Goal: Complete application form: Complete application form

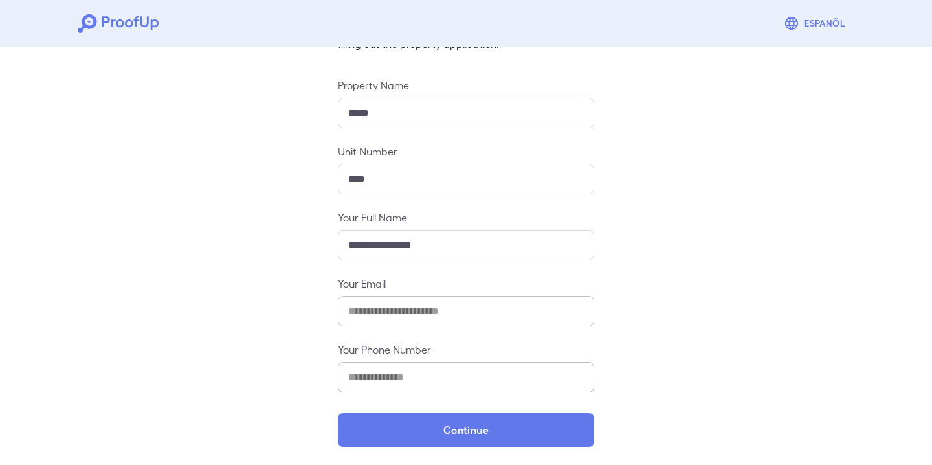
scroll to position [122, 0]
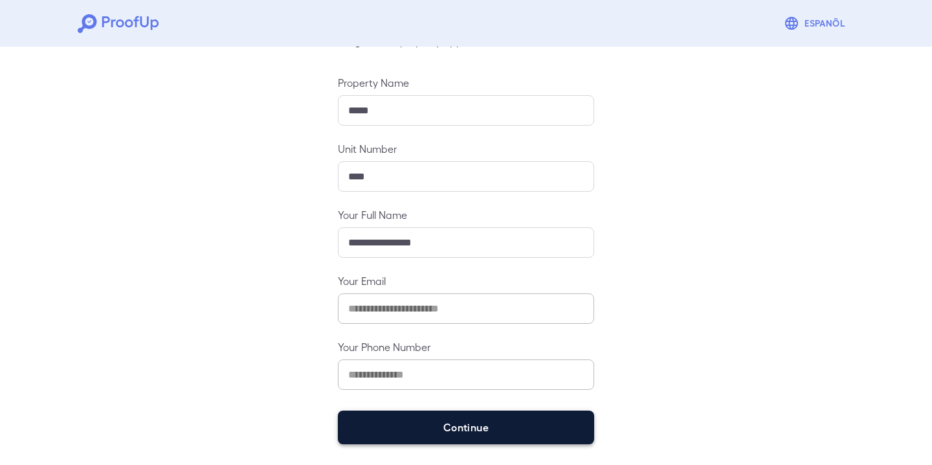
click at [474, 437] on button "Continue" at bounding box center [466, 427] width 256 height 34
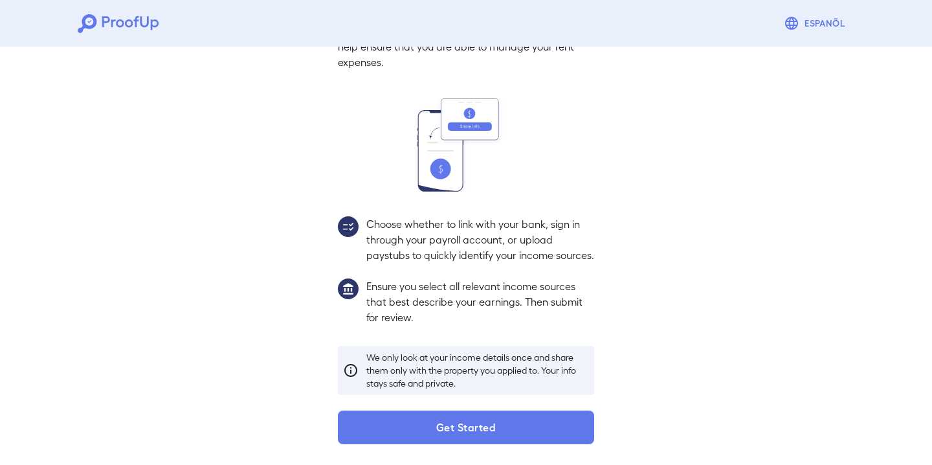
scroll to position [103, 0]
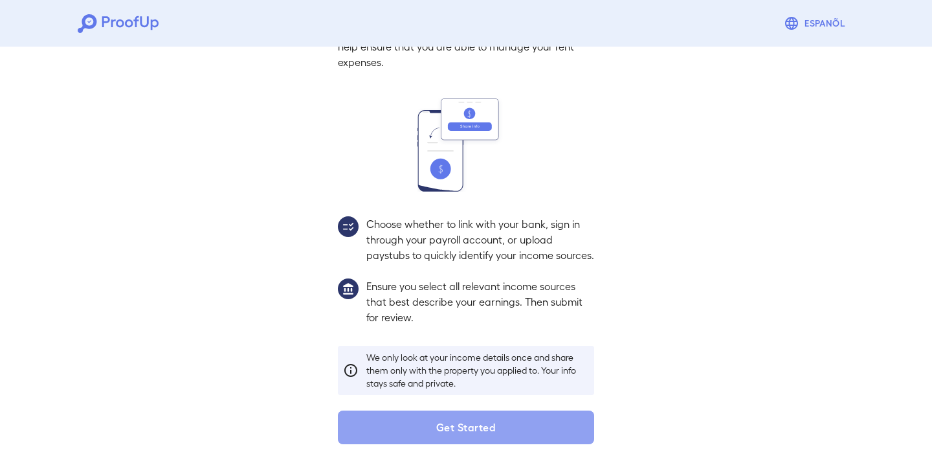
click at [474, 437] on button "Get Started" at bounding box center [466, 427] width 256 height 34
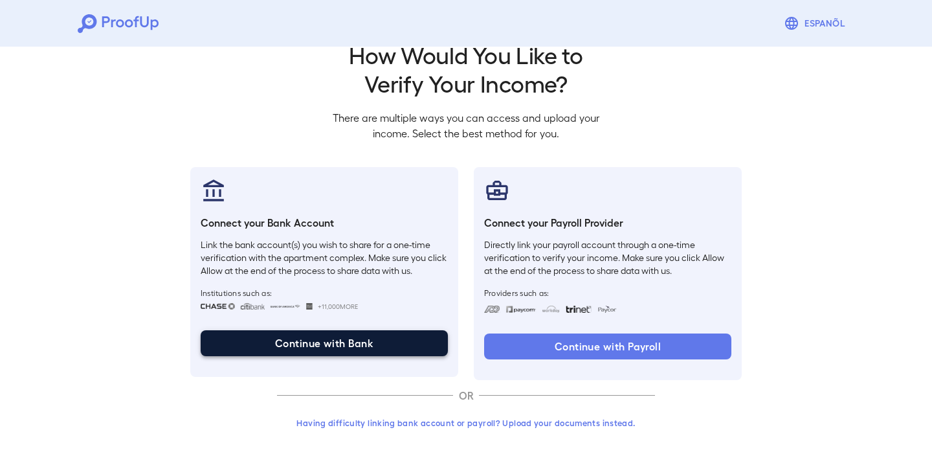
click at [360, 340] on button "Continue with Bank" at bounding box center [324, 343] width 247 height 26
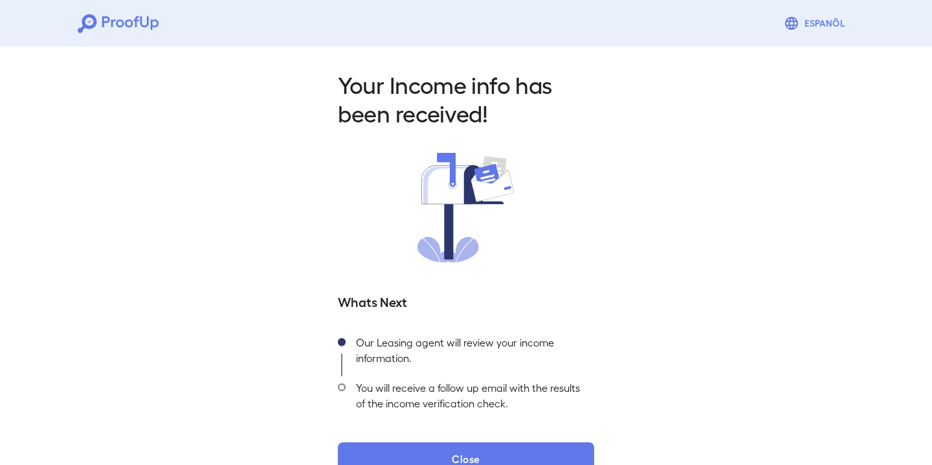
scroll to position [31, 0]
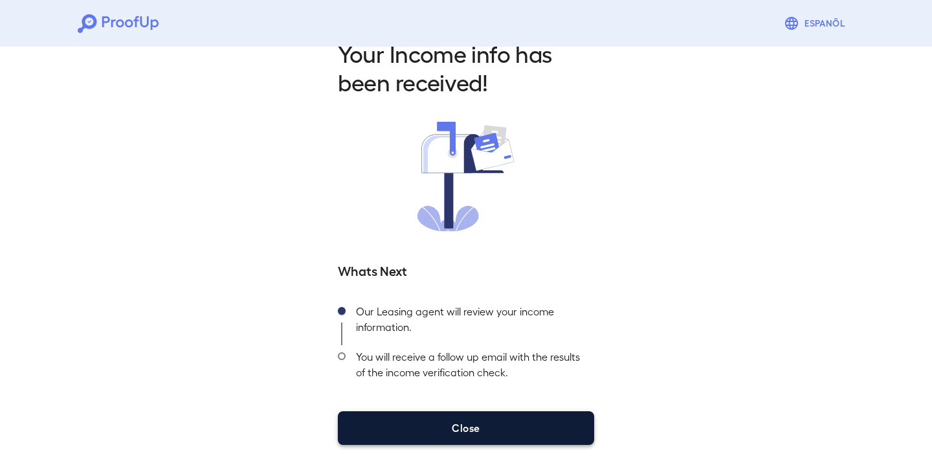
click at [454, 438] on button "Close" at bounding box center [466, 428] width 256 height 34
click at [472, 428] on button "Close" at bounding box center [466, 428] width 256 height 34
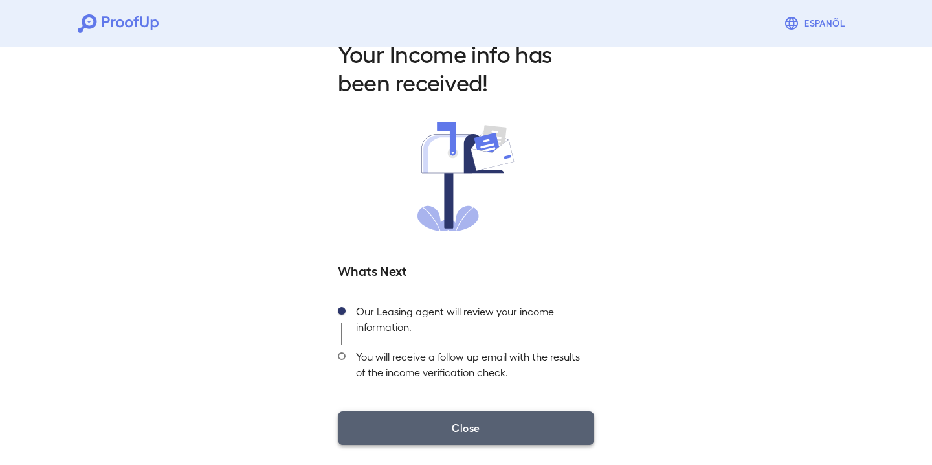
click at [464, 428] on button "Close" at bounding box center [466, 428] width 256 height 34
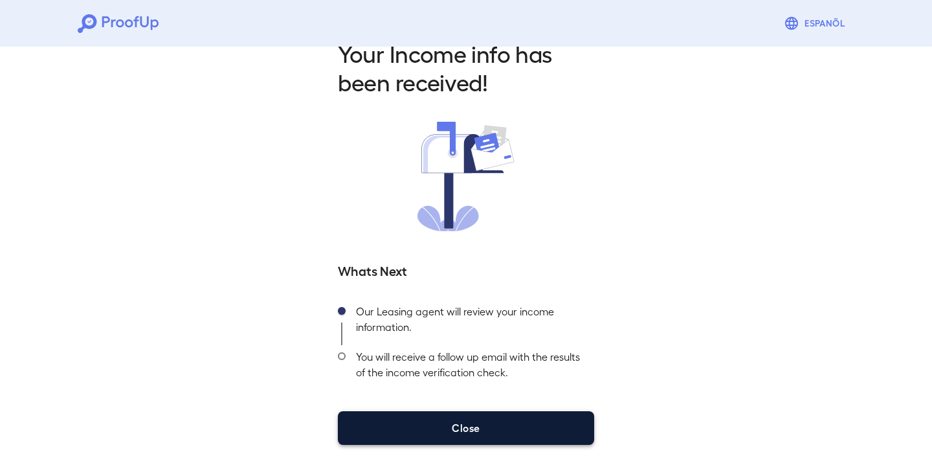
click at [468, 431] on button "Close" at bounding box center [466, 428] width 256 height 34
